Goal: Information Seeking & Learning: Learn about a topic

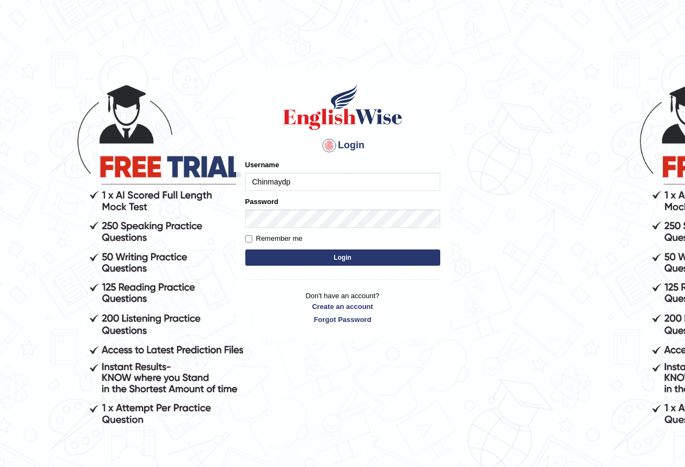
type input "Chinmaydp"
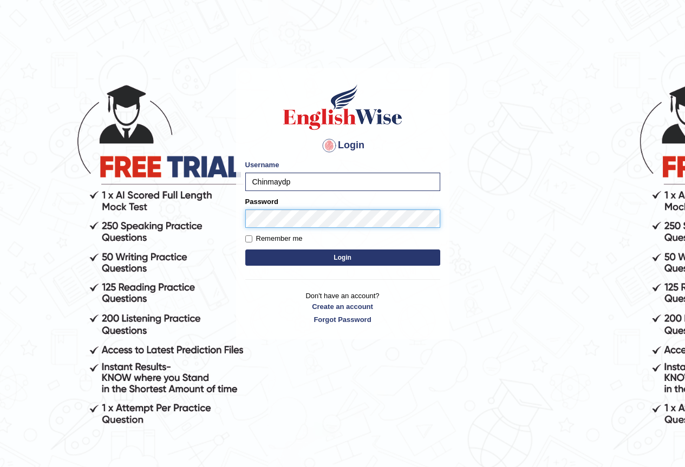
click at [245, 250] on button "Login" at bounding box center [342, 258] width 195 height 16
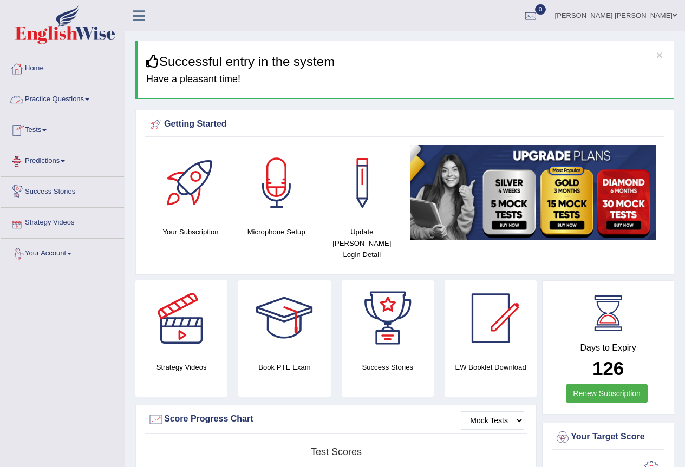
click at [33, 127] on link "Tests" at bounding box center [62, 128] width 123 height 27
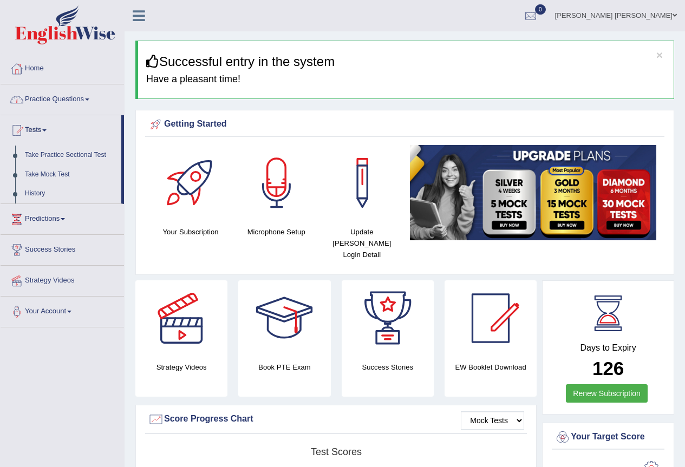
click at [36, 126] on link "Tests" at bounding box center [61, 128] width 121 height 27
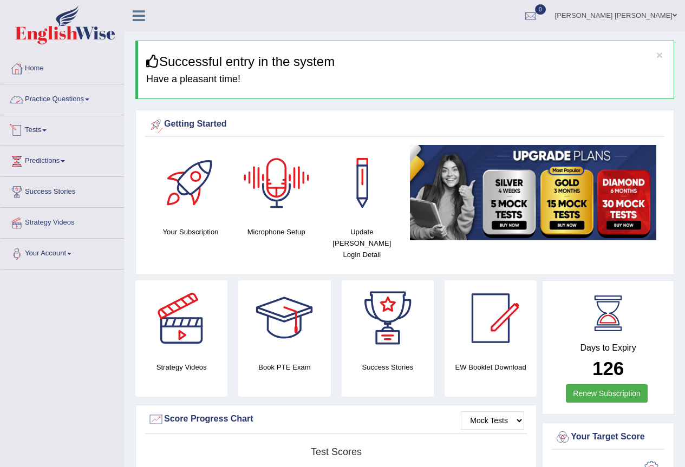
click at [50, 92] on link "Practice Questions" at bounding box center [62, 97] width 123 height 27
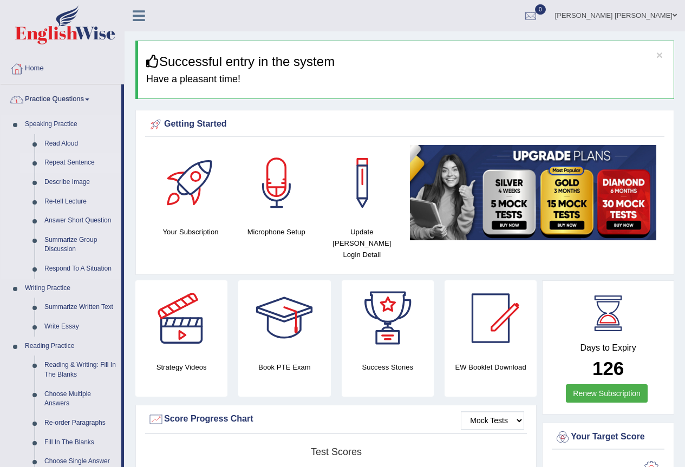
click at [54, 168] on link "Repeat Sentence" at bounding box center [81, 162] width 82 height 19
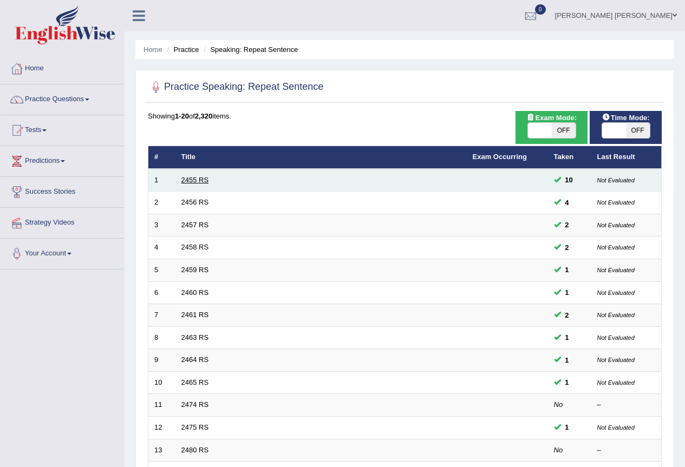
click at [197, 183] on link "2455 RS" at bounding box center [195, 180] width 28 height 8
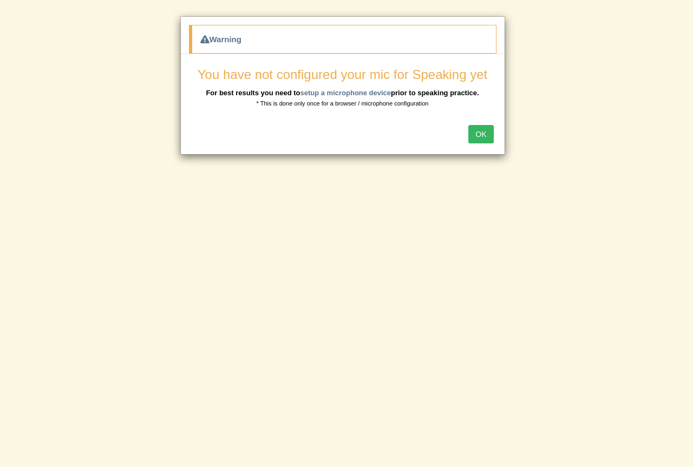
click at [472, 137] on button "OK" at bounding box center [481, 134] width 25 height 18
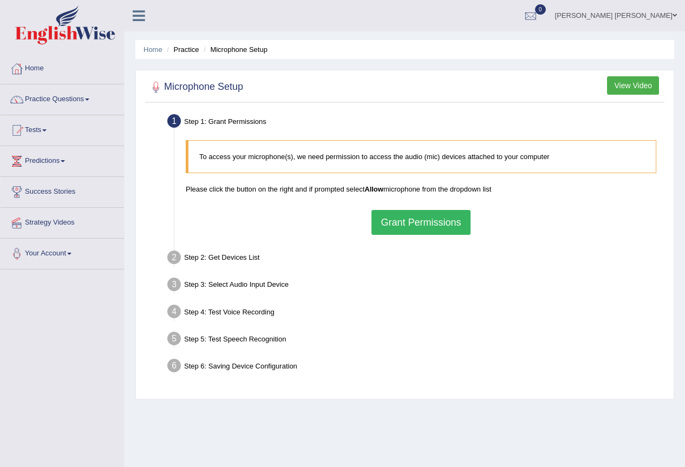
click at [412, 218] on button "Grant Permissions" at bounding box center [421, 222] width 99 height 25
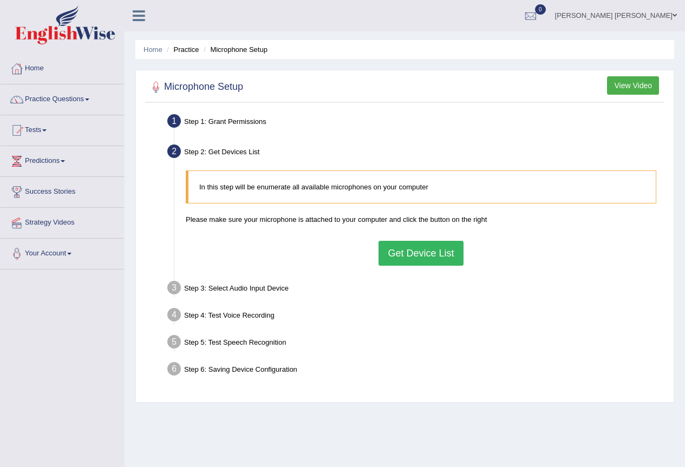
drag, startPoint x: 409, startPoint y: 264, endPoint x: 407, endPoint y: 258, distance: 6.3
click at [409, 263] on button "Get Device List" at bounding box center [421, 253] width 84 height 25
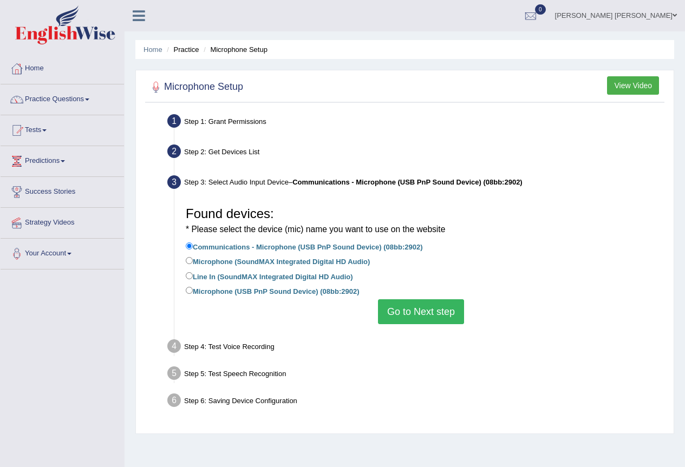
click at [404, 310] on button "Go to Next step" at bounding box center [421, 312] width 86 height 25
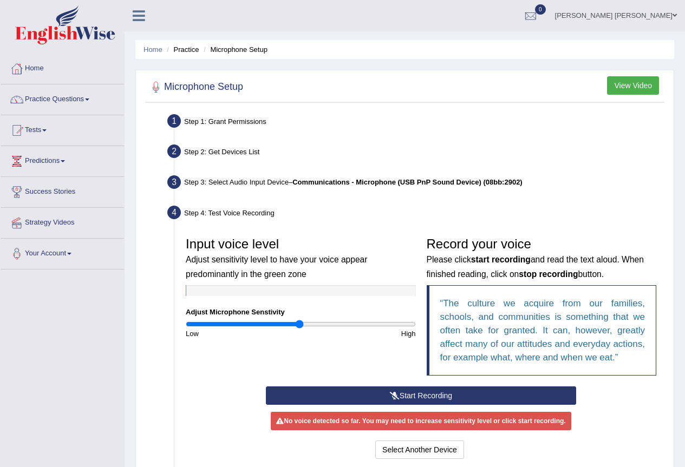
click at [415, 392] on button "Start Recording" at bounding box center [421, 396] width 310 height 18
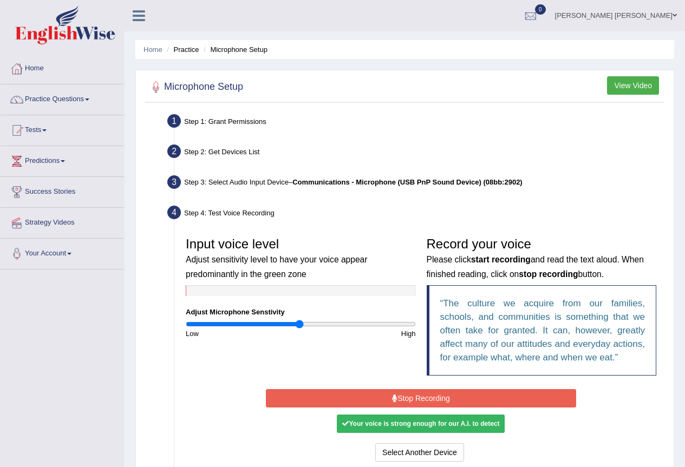
click at [415, 401] on button "Stop Recording" at bounding box center [421, 398] width 310 height 18
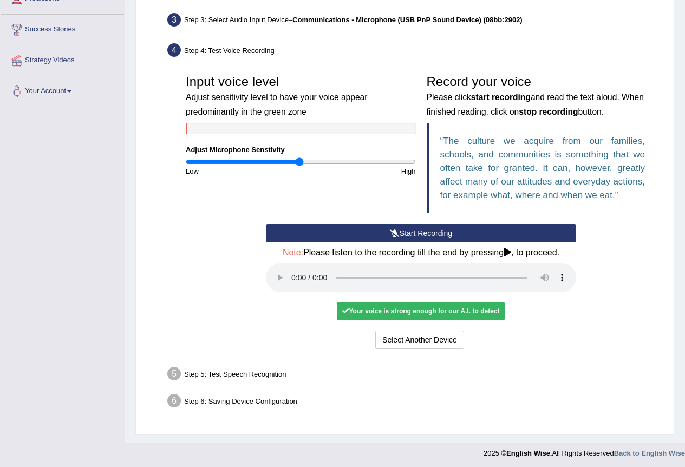
scroll to position [165, 0]
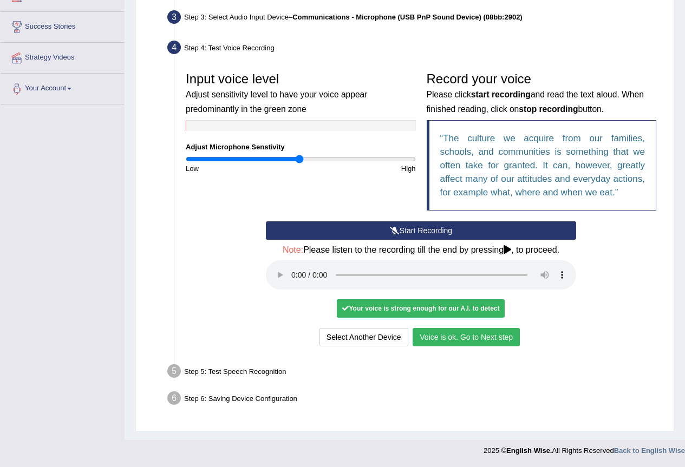
click at [502, 348] on div "Select Another Device Voice is ok. Go to Next step" at bounding box center [421, 338] width 310 height 21
click at [505, 341] on button "Voice is ok. Go to Next step" at bounding box center [466, 337] width 107 height 18
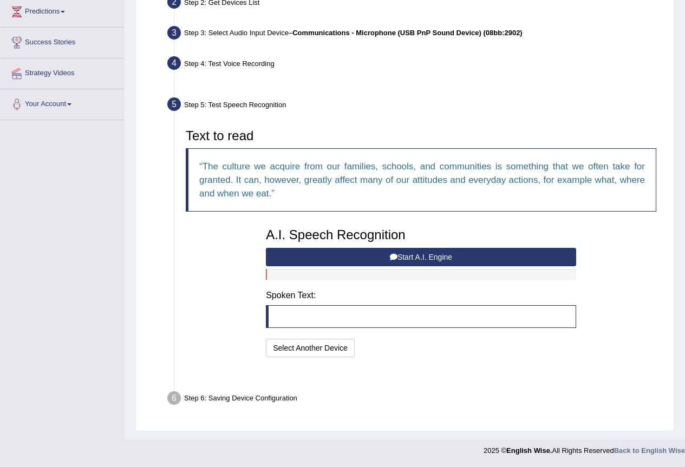
scroll to position [123, 0]
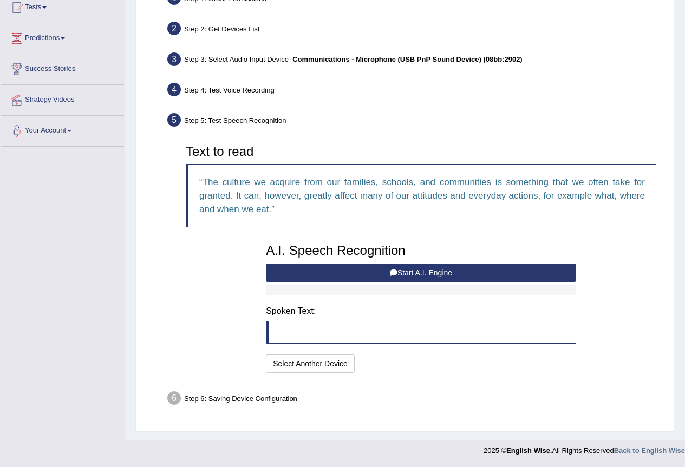
click at [500, 269] on button "Start A.I. Engine" at bounding box center [421, 273] width 310 height 18
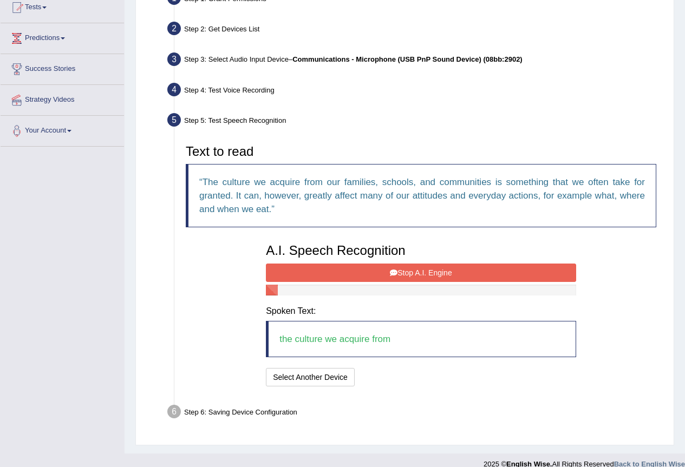
click at [498, 277] on button "Stop A.I. Engine" at bounding box center [421, 273] width 310 height 18
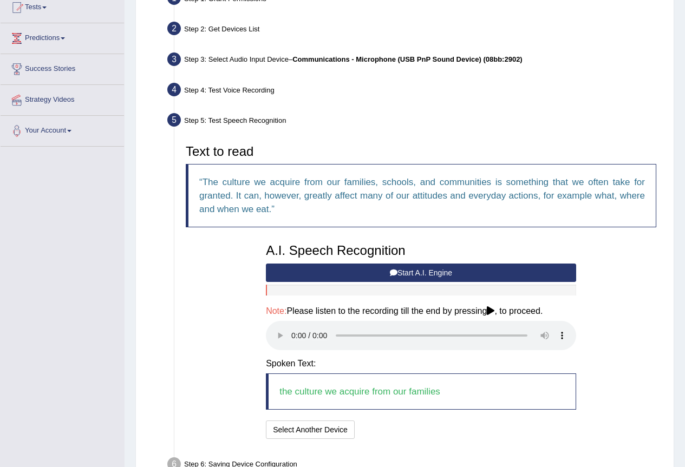
scroll to position [189, 0]
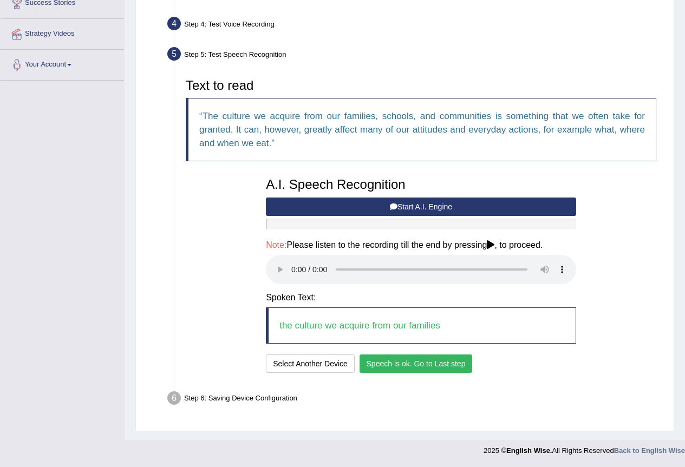
click at [394, 366] on button "Speech is ok. Go to Last step" at bounding box center [416, 364] width 113 height 18
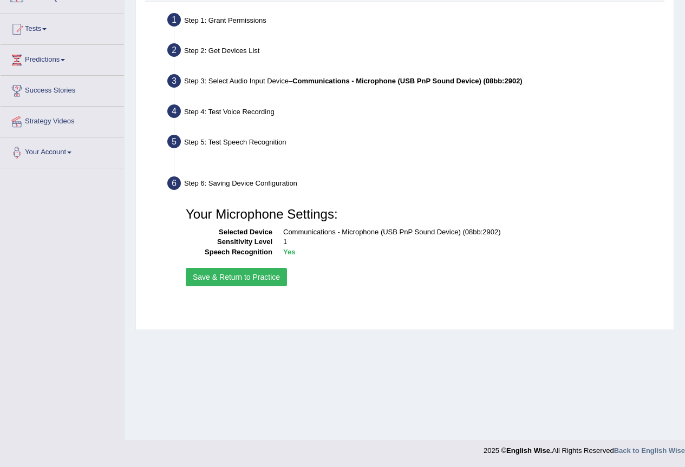
scroll to position [101, 0]
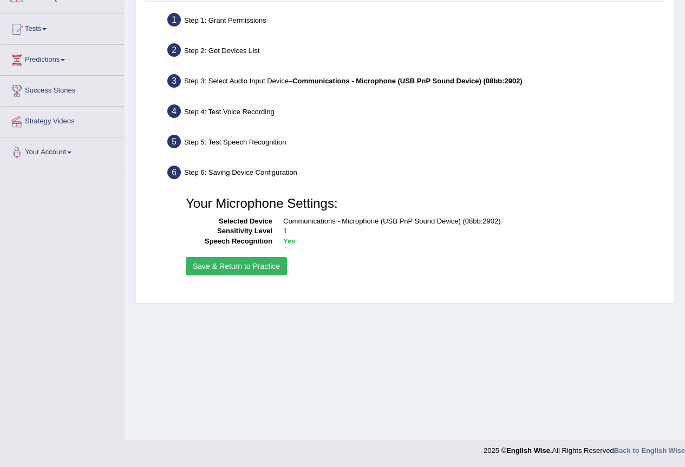
click at [259, 263] on button "Save & Return to Practice" at bounding box center [236, 266] width 101 height 18
